Goal: Consume media (video, audio): Browse casually

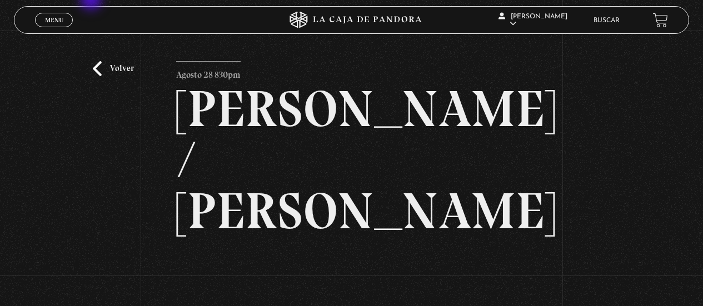
scroll to position [207, 0]
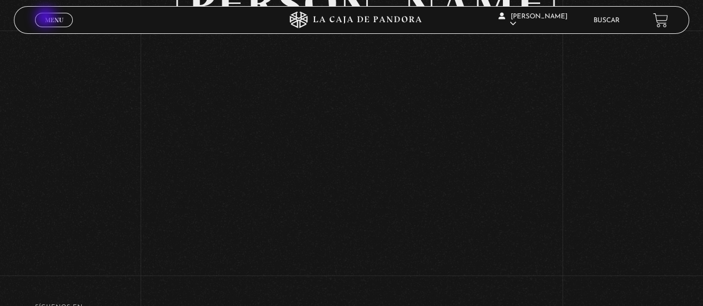
click at [47, 18] on span "Menu" at bounding box center [54, 20] width 18 height 7
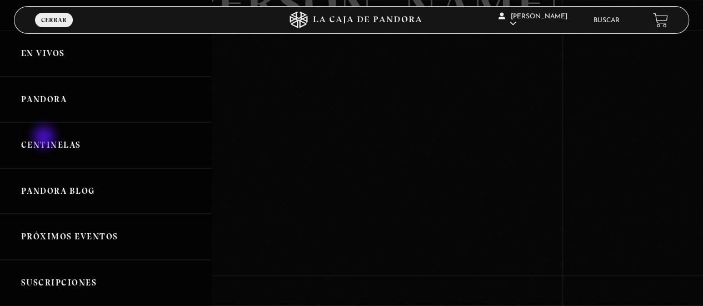
click at [45, 138] on link "Centinelas" at bounding box center [105, 145] width 211 height 46
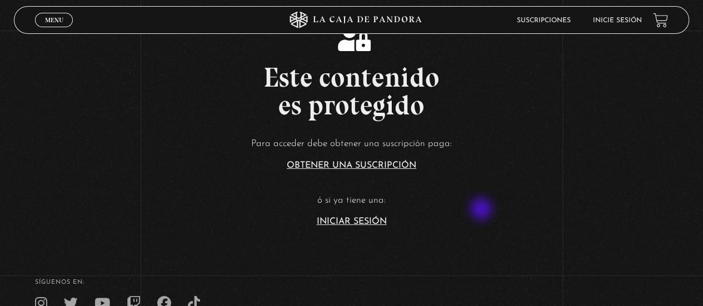
scroll to position [5, 0]
click at [356, 221] on link "Iniciar Sesión" at bounding box center [352, 221] width 70 height 9
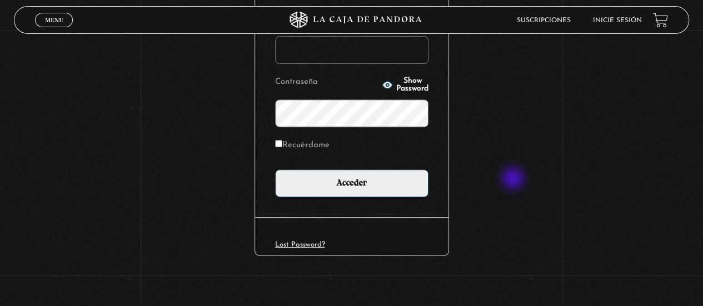
scroll to position [170, 0]
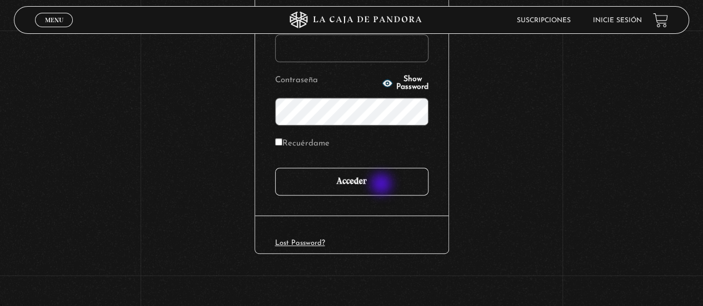
type input "jocs77"
click at [382, 185] on input "Acceder" at bounding box center [351, 182] width 153 height 28
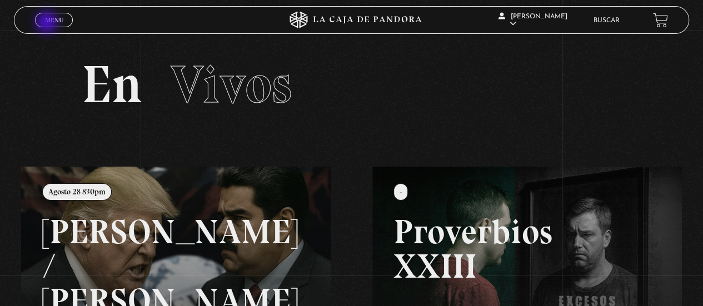
click at [48, 23] on span "Menu" at bounding box center [54, 20] width 18 height 7
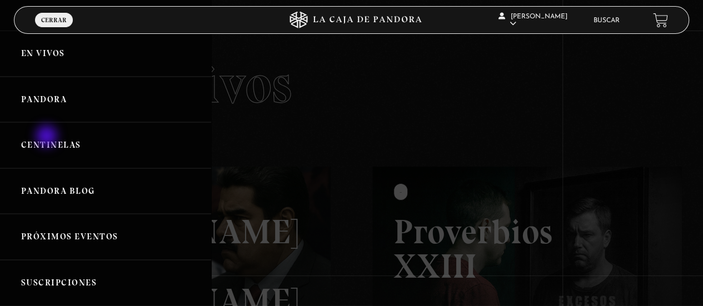
click at [48, 137] on link "Centinelas" at bounding box center [105, 145] width 211 height 46
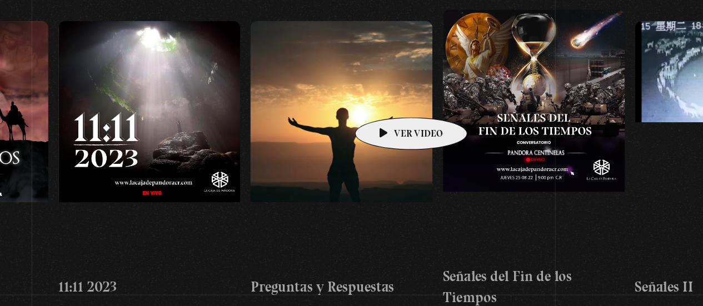
scroll to position [159, 0]
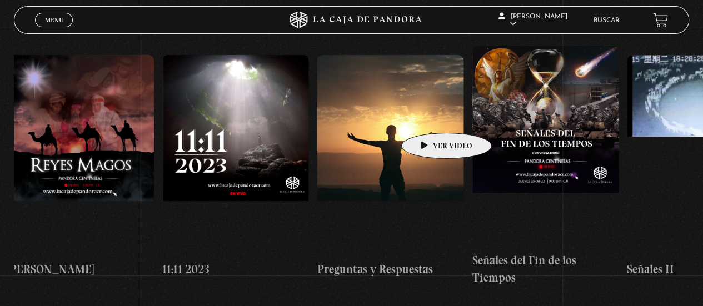
click at [545, 99] on figure at bounding box center [545, 146] width 147 height 200
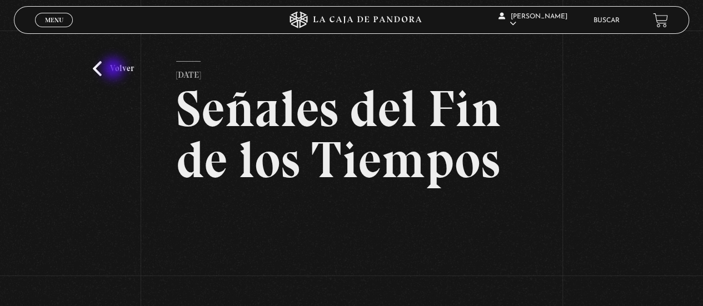
click at [114, 69] on link "Volver" at bounding box center [113, 68] width 41 height 15
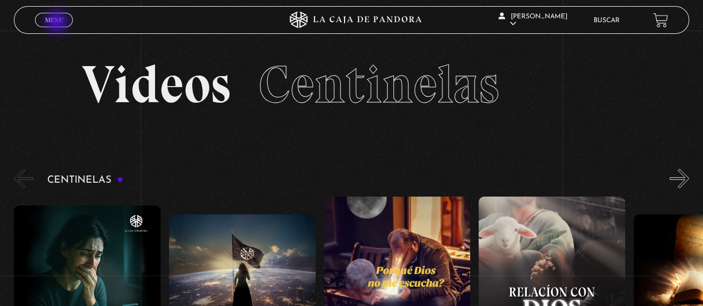
click at [58, 23] on span "Menu" at bounding box center [54, 20] width 18 height 7
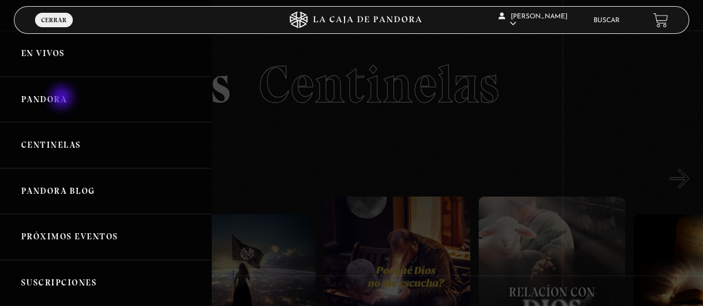
click at [63, 98] on link "Pandora" at bounding box center [105, 100] width 211 height 46
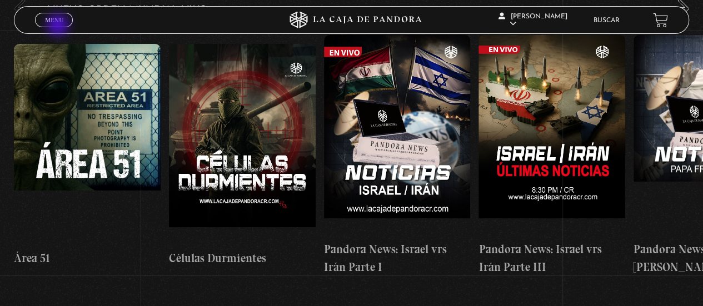
click at [59, 26] on span "Cerrar" at bounding box center [54, 30] width 26 height 8
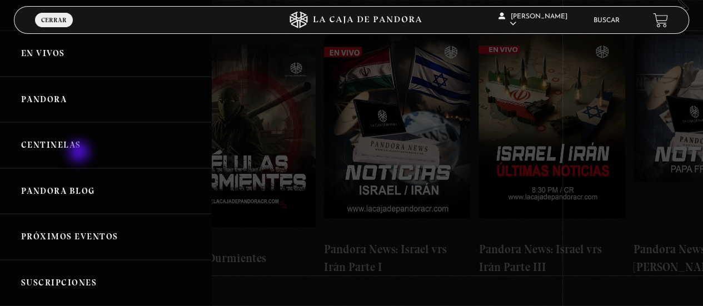
click at [80, 153] on link "Centinelas" at bounding box center [105, 145] width 211 height 46
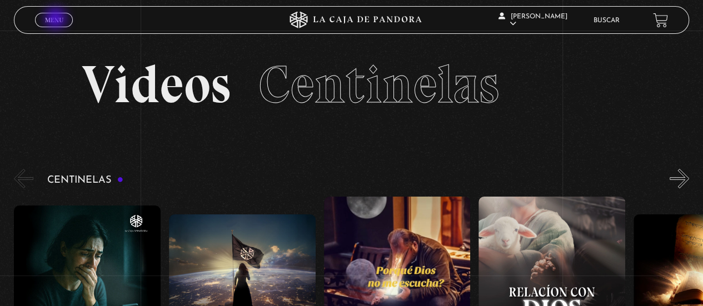
click at [57, 19] on span "Menu" at bounding box center [54, 20] width 18 height 7
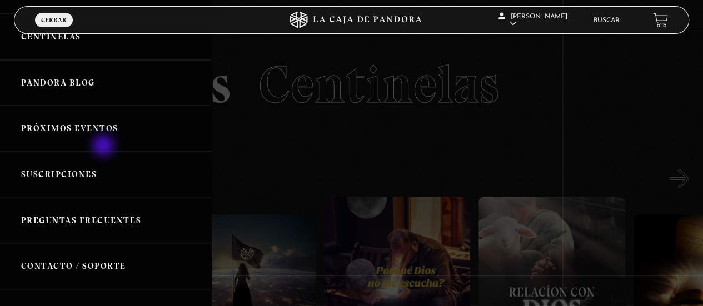
scroll to position [114, 0]
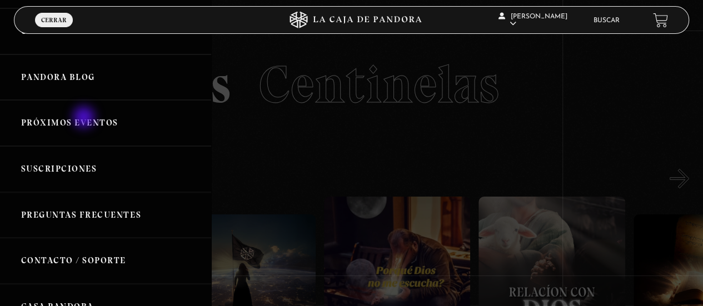
click at [85, 118] on link "Próximos Eventos" at bounding box center [105, 123] width 211 height 46
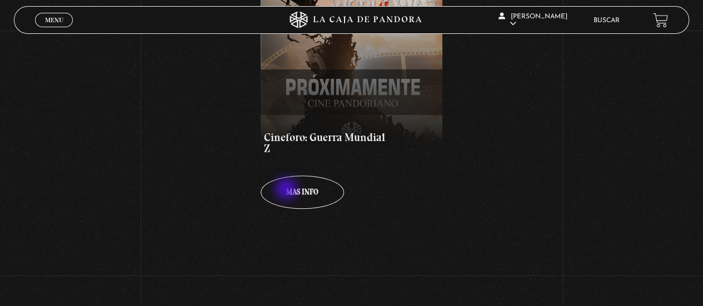
scroll to position [297, 0]
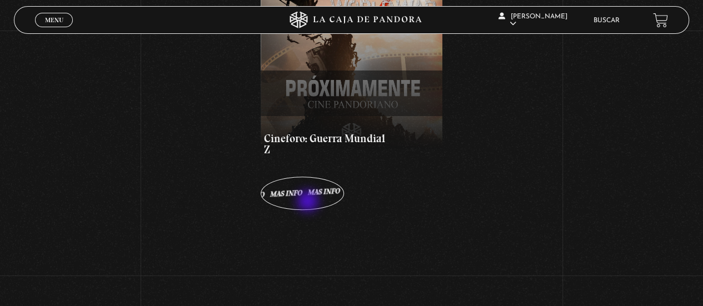
click at [309, 202] on link "Mas info Mas info Mas info Mas info Mas info" at bounding box center [302, 193] width 83 height 33
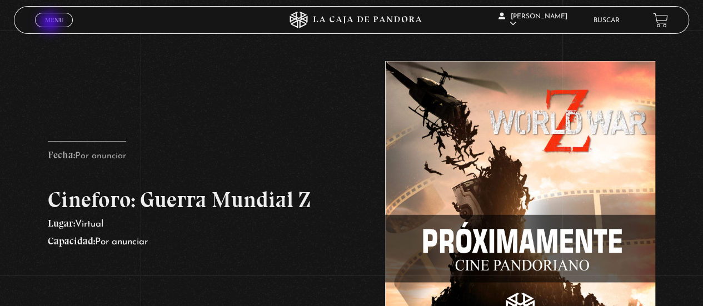
click at [51, 23] on span "Menu" at bounding box center [54, 20] width 18 height 7
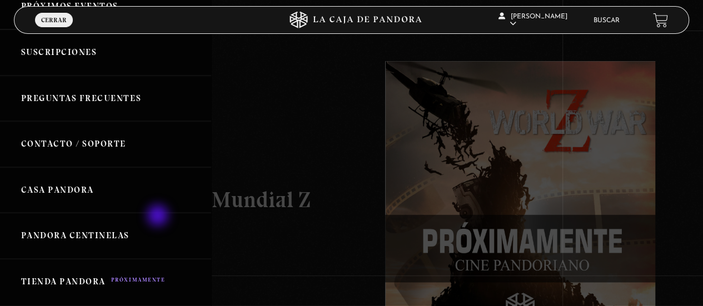
scroll to position [241, 0]
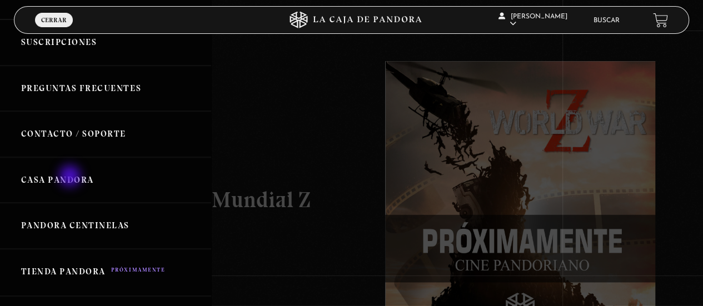
click at [71, 177] on link "Casa Pandora" at bounding box center [105, 180] width 211 height 46
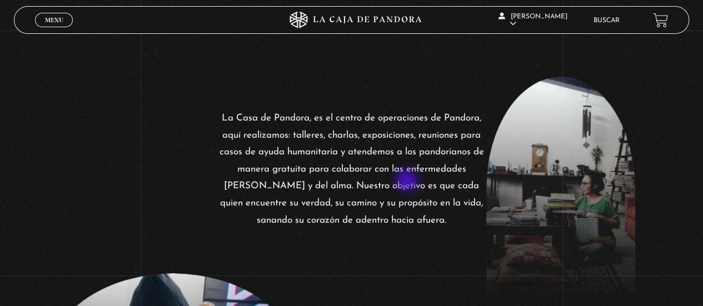
scroll to position [300, 0]
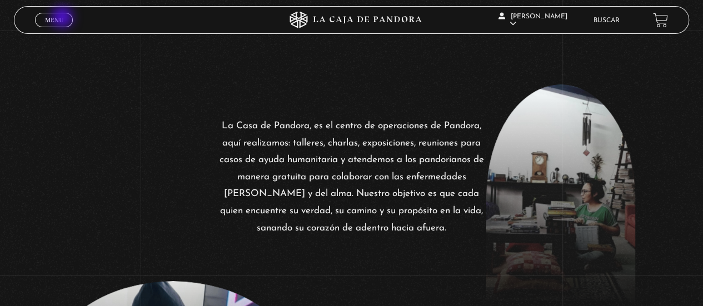
click at [63, 18] on link "Menu Cerrar" at bounding box center [54, 20] width 38 height 14
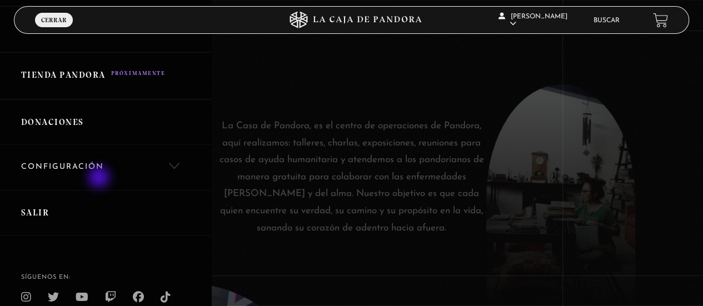
scroll to position [438, 0]
click at [100, 178] on link "Configuración" at bounding box center [105, 166] width 211 height 45
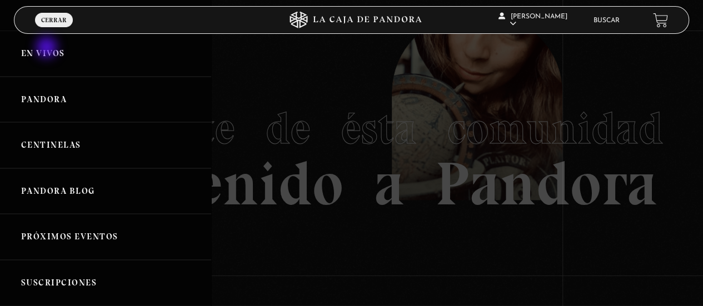
click at [48, 48] on link "En vivos" at bounding box center [105, 54] width 211 height 46
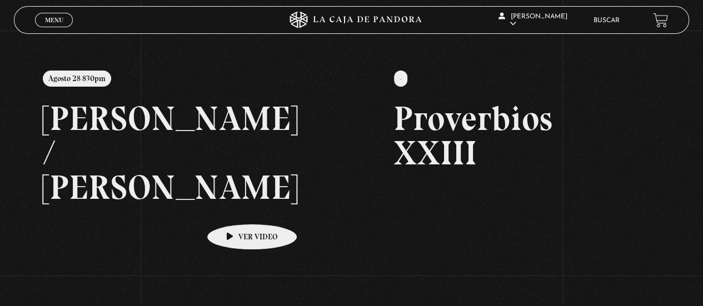
scroll to position [115, 0]
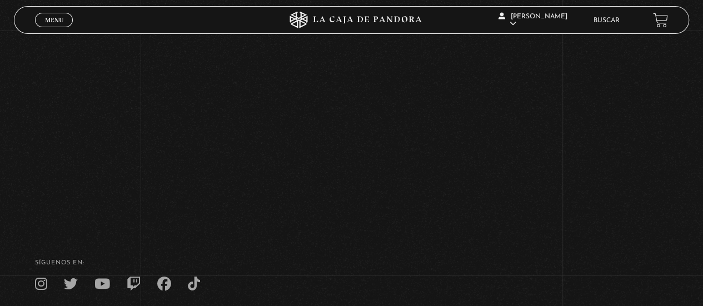
scroll to position [198, 0]
click at [415, 239] on footer "SÍguenos en: La Caja de Pandora, Derechos Reservados 2025 Realizado por" at bounding box center [351, 308] width 703 height 170
